Goal: Transaction & Acquisition: Download file/media

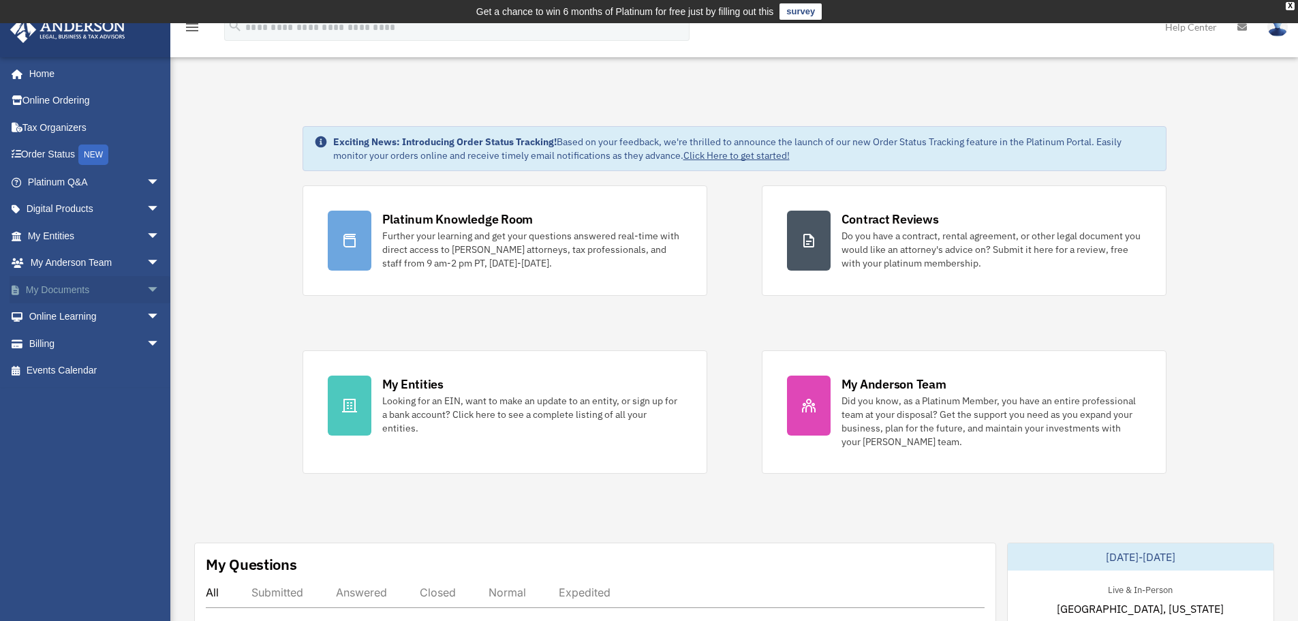
click at [146, 285] on span "arrow_drop_down" at bounding box center [159, 290] width 27 height 28
click at [87, 367] on link "Forms Library" at bounding box center [99, 370] width 161 height 27
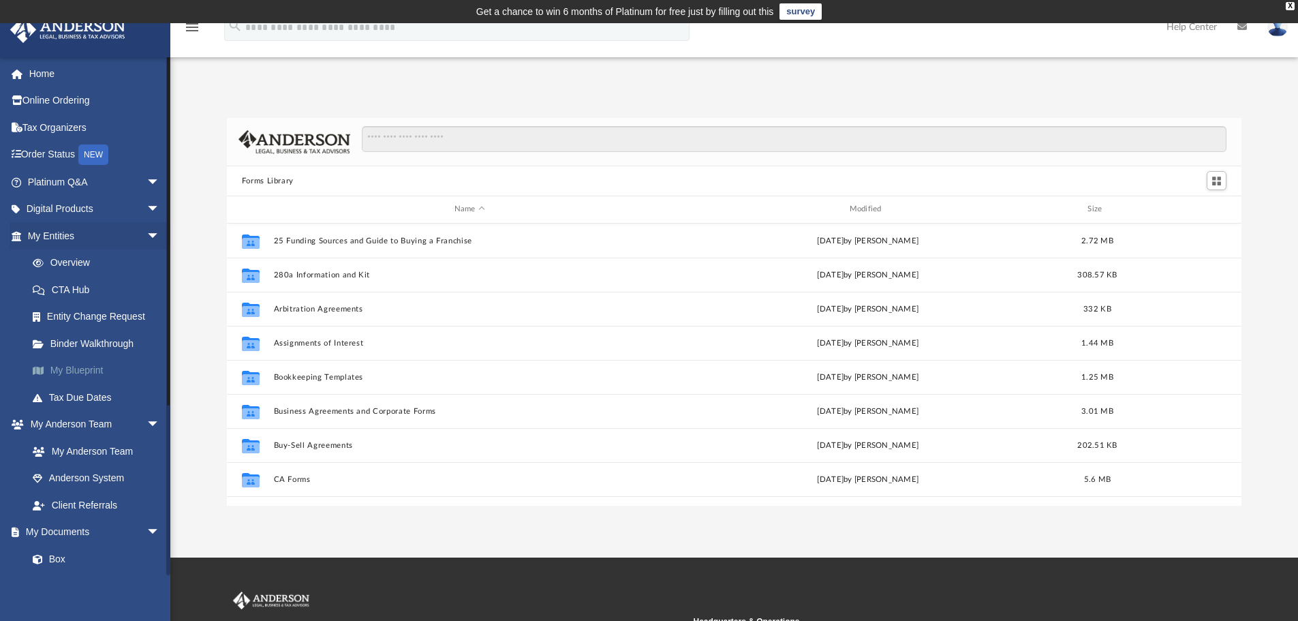
scroll to position [300, 1004]
click at [410, 139] on input "Search files and folders" at bounding box center [794, 139] width 865 height 26
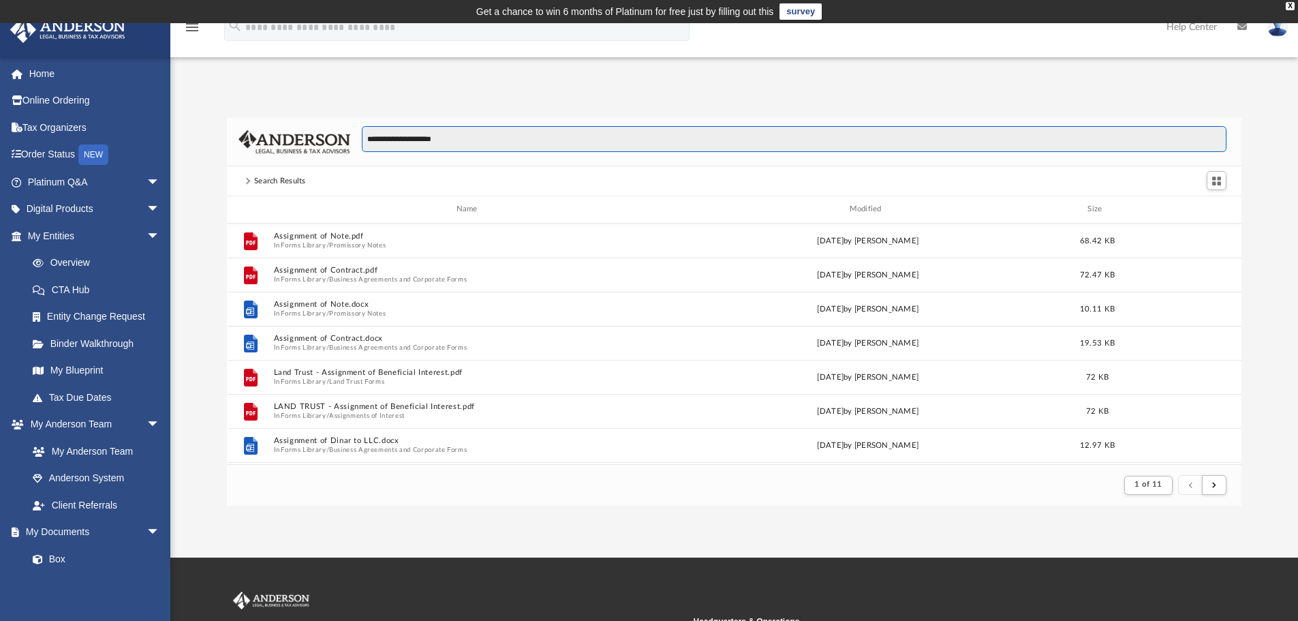
scroll to position [258, 1004]
type input "**********"
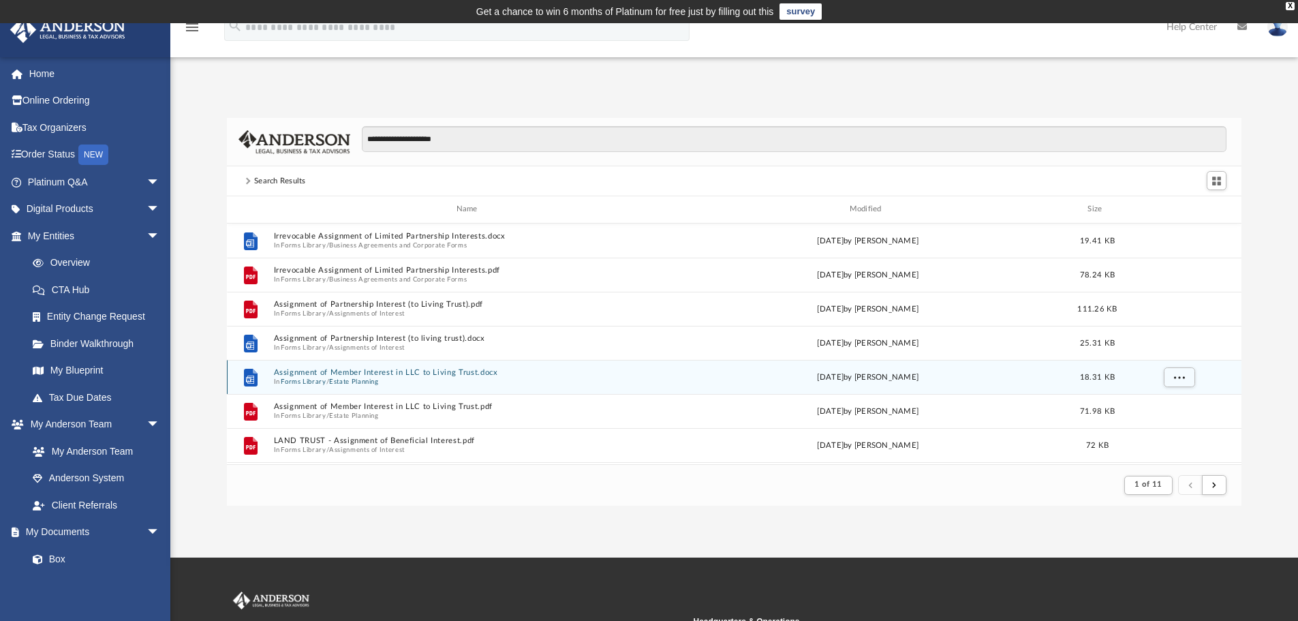
click at [363, 367] on div "File Assignment of Member Interest in LLC to Living Trust.docx In Forms Library…" at bounding box center [734, 377] width 1015 height 34
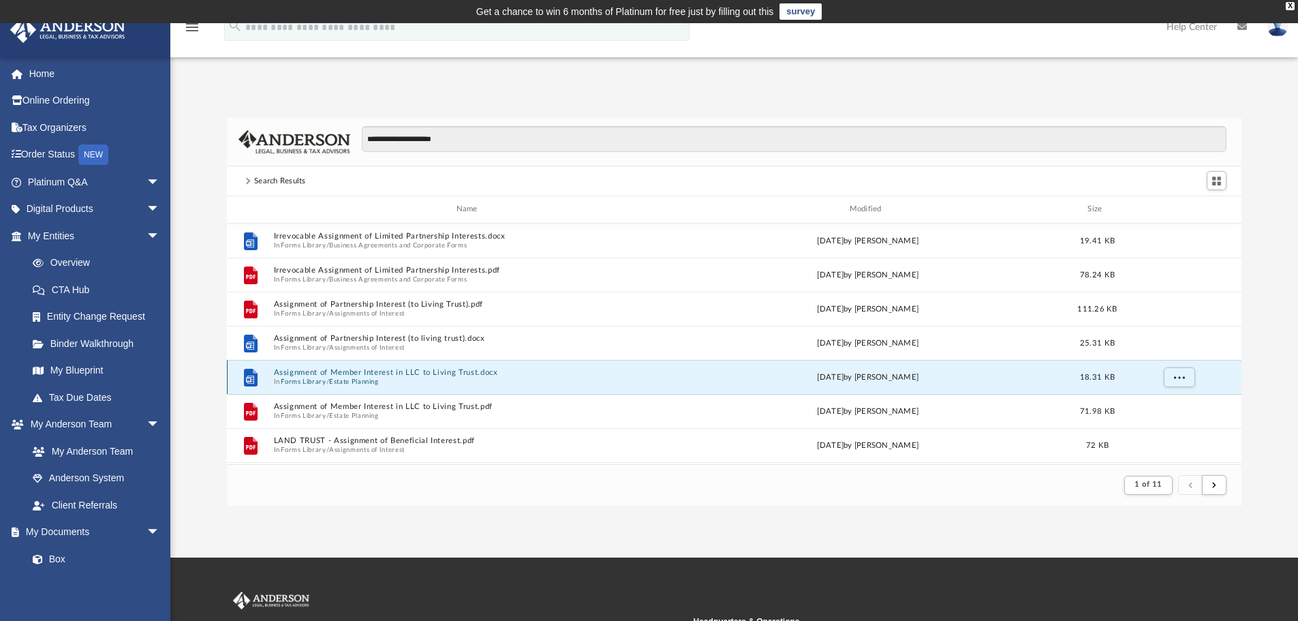
click at [360, 369] on button "Assignment of Member Interest in LLC to Living Trust.docx" at bounding box center [469, 372] width 392 height 9
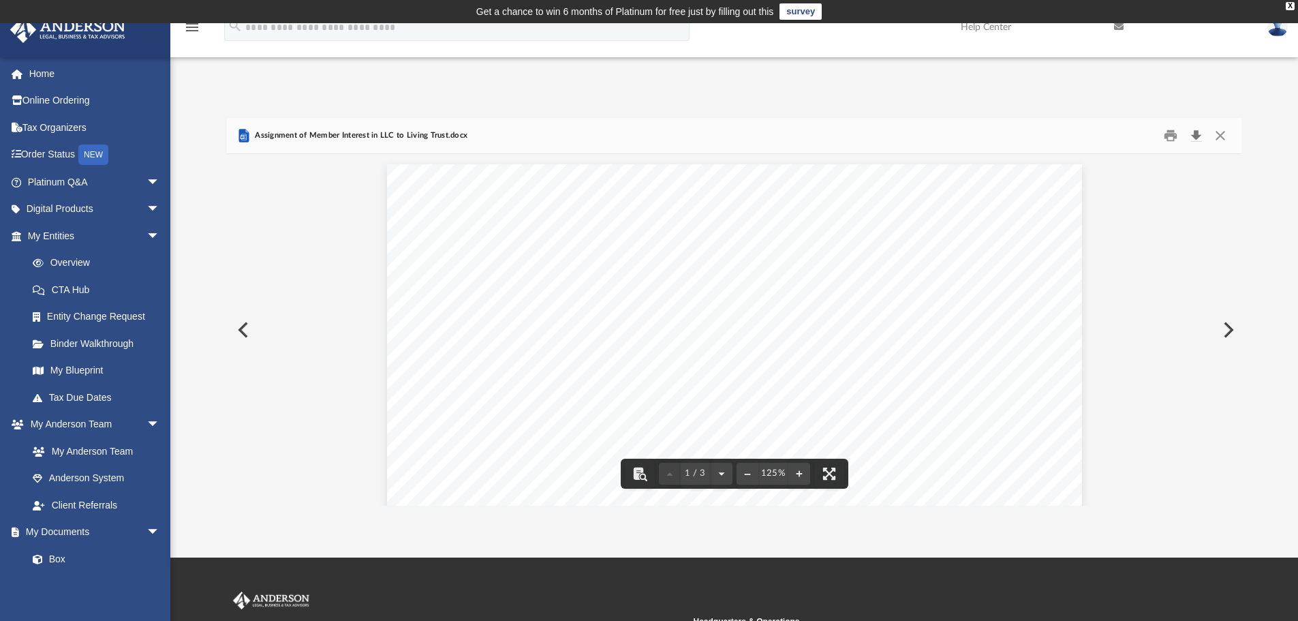
click at [1196, 134] on button "Download" at bounding box center [1196, 135] width 25 height 21
